Goal: Book appointment/travel/reservation

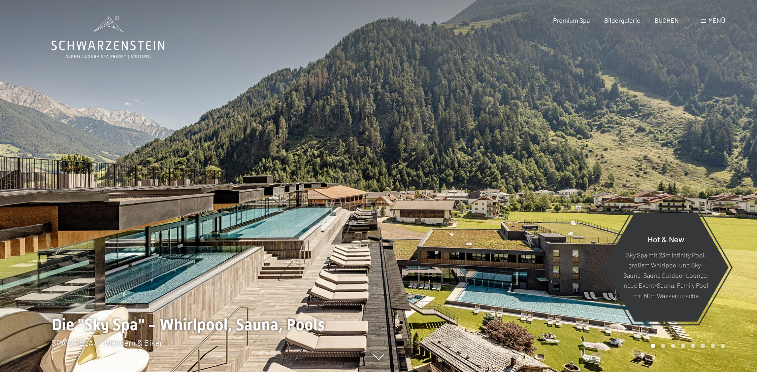
click at [701, 19] on span at bounding box center [704, 21] width 6 height 4
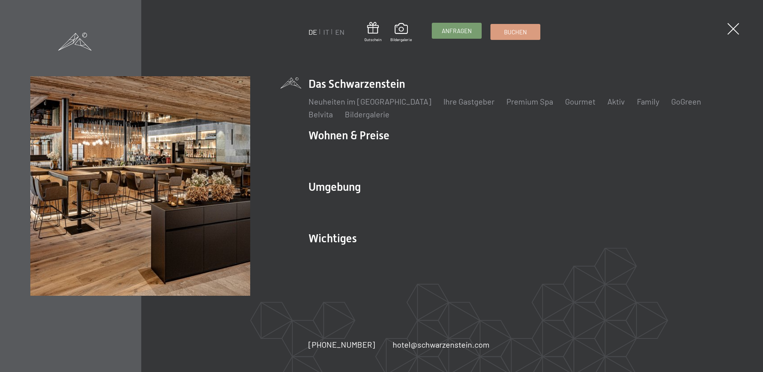
click at [459, 29] on span "Anfragen" at bounding box center [457, 31] width 30 height 8
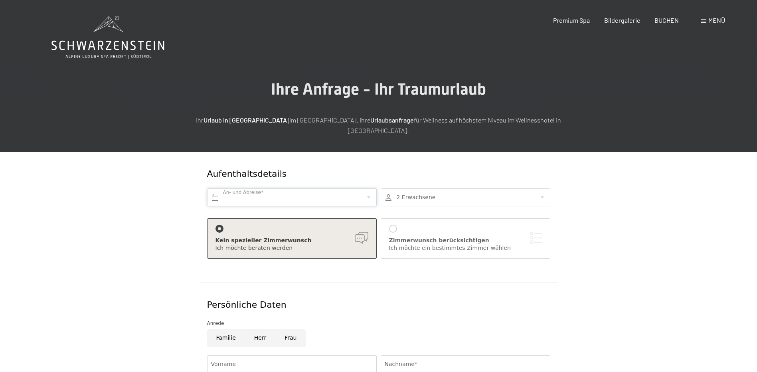
click at [319, 188] on input "text" at bounding box center [292, 197] width 170 height 18
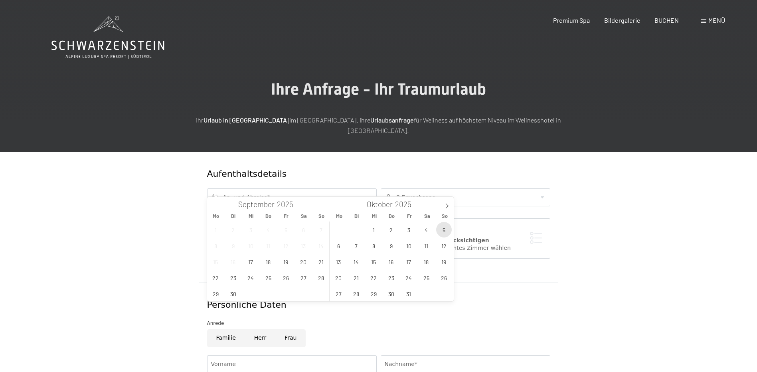
click at [442, 229] on span "5" at bounding box center [444, 230] width 16 height 16
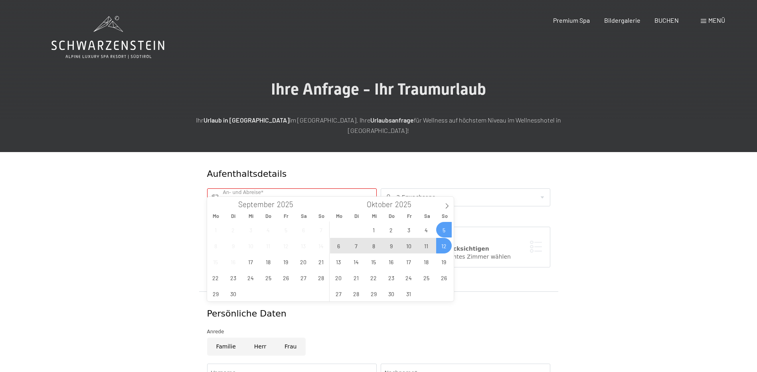
click at [445, 242] on span "12" at bounding box center [444, 246] width 16 height 16
type input "So. 05.10.2025 - So. 12.10.2025"
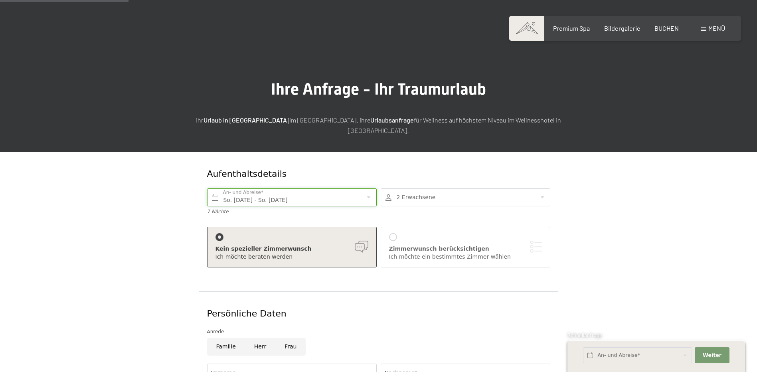
scroll to position [120, 0]
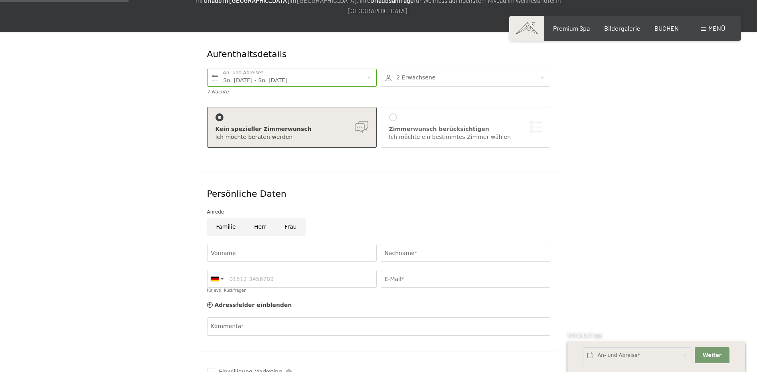
click at [258, 219] on input "Herr" at bounding box center [260, 227] width 30 height 18
radio input "true"
click at [251, 244] on input "Vorname" at bounding box center [292, 253] width 170 height 18
type input "Simon"
type input "Rossi"
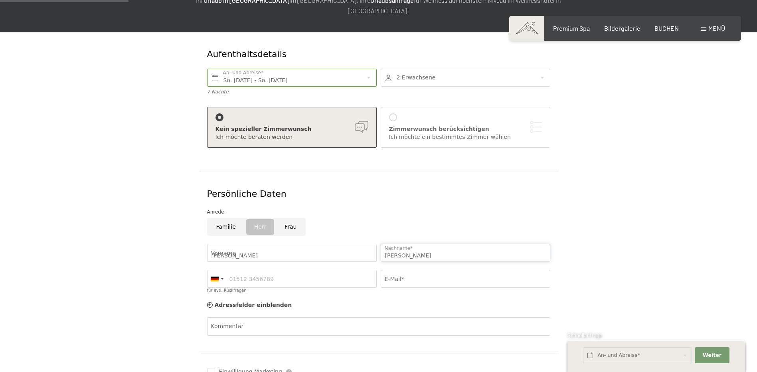
type input "3275463271"
type input "simon.rossi@seiseralm.com"
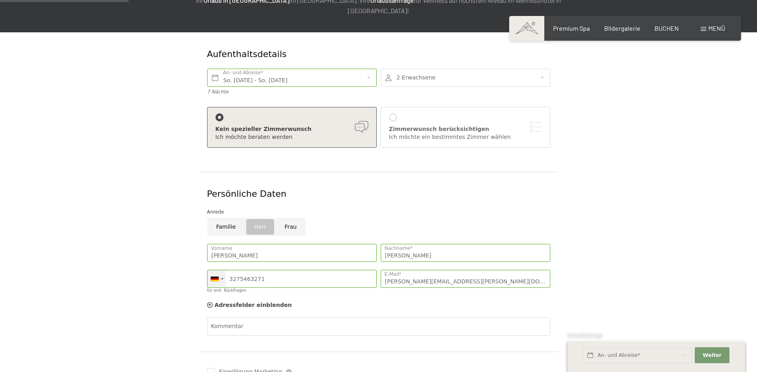
click at [222, 270] on div at bounding box center [216, 278] width 18 height 17
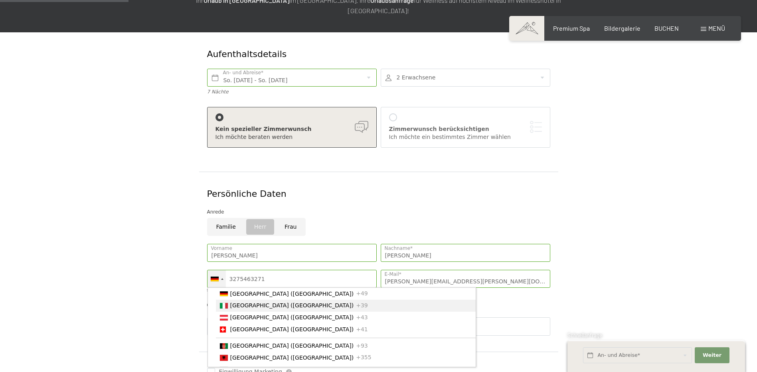
click at [239, 302] on span "[GEOGRAPHIC_DATA] ([GEOGRAPHIC_DATA])" at bounding box center [292, 305] width 124 height 6
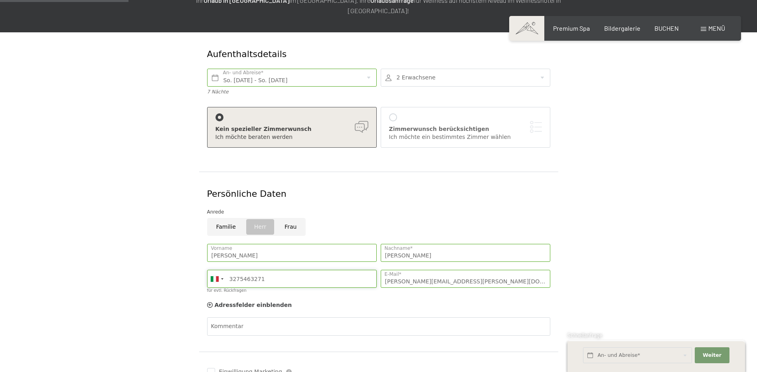
scroll to position [239, 0]
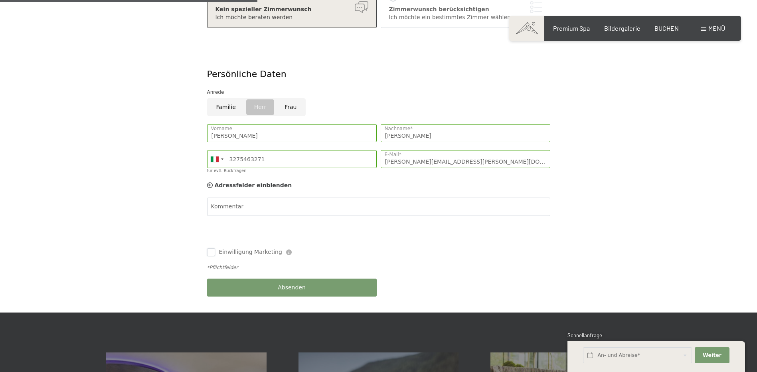
click at [212, 248] on input "Einwilligung Marketing" at bounding box center [211, 252] width 8 height 8
checkbox input "true"
click at [256, 278] on button "Absenden" at bounding box center [292, 287] width 170 height 18
